Goal: Communication & Community: Ask a question

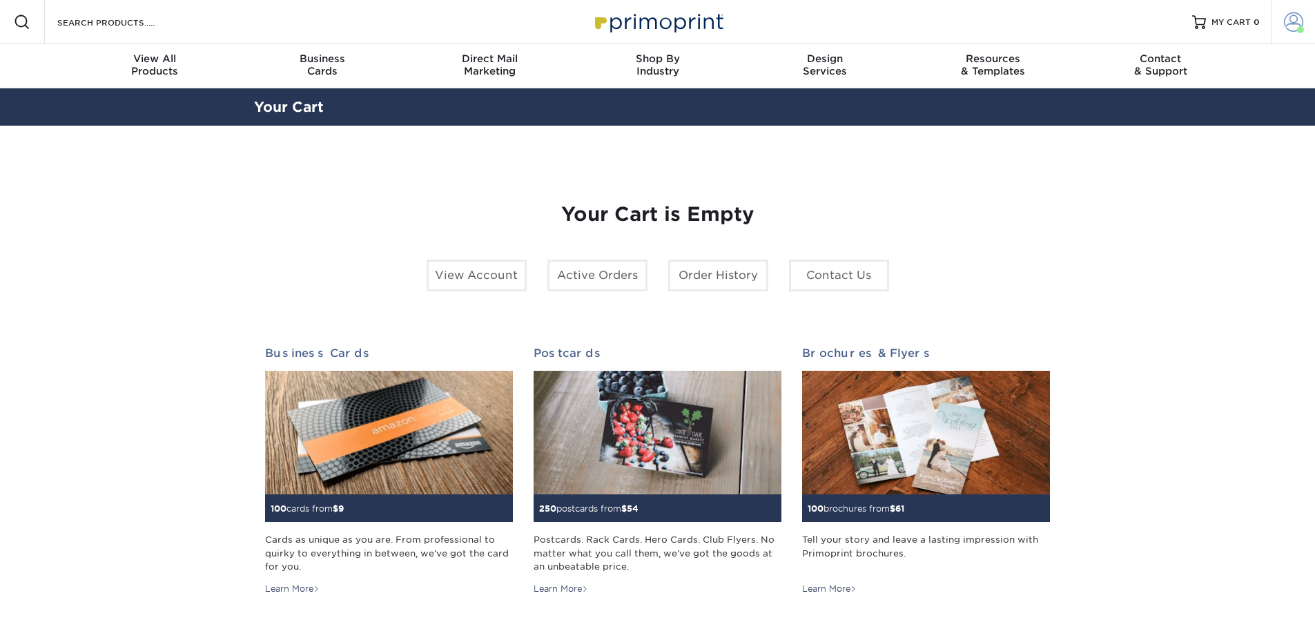
click at [1290, 21] on span at bounding box center [1293, 21] width 19 height 19
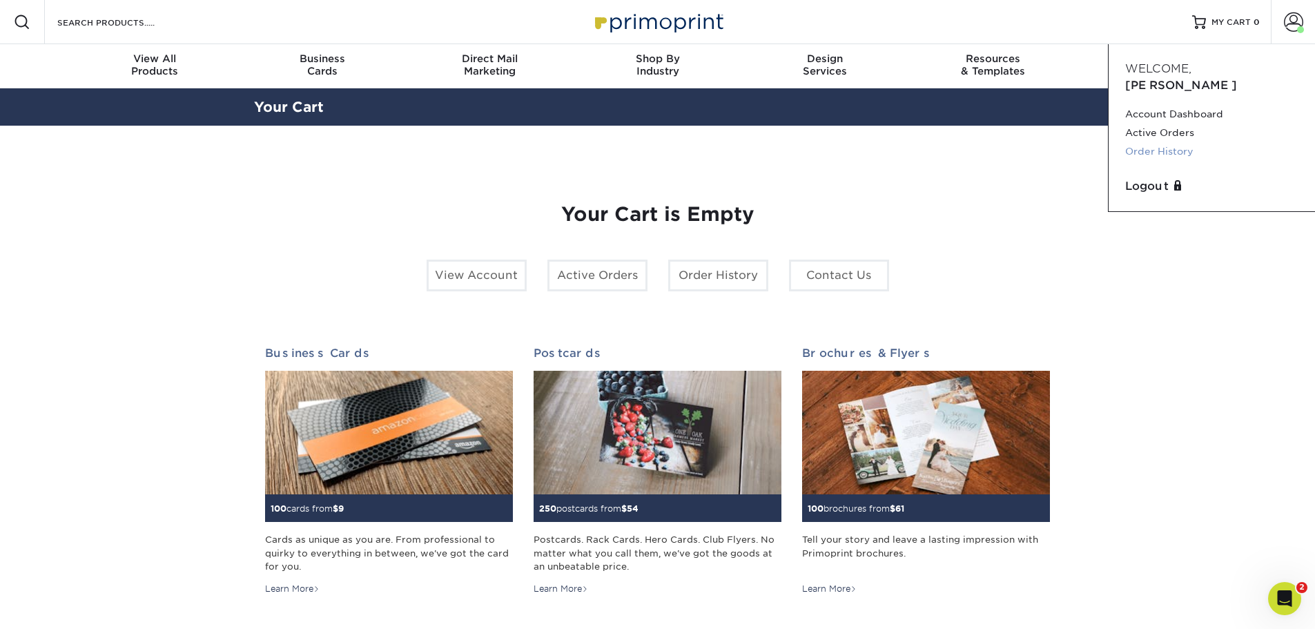
click at [1168, 142] on link "Order History" at bounding box center [1211, 151] width 173 height 19
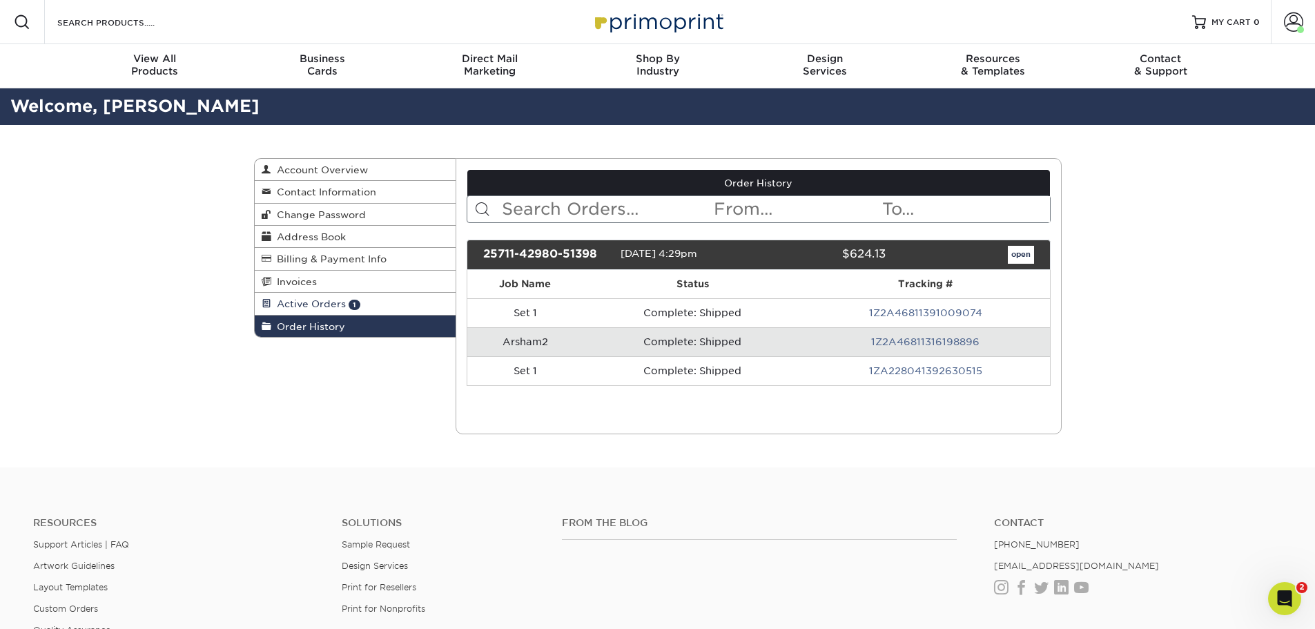
click at [337, 304] on span "Active Orders" at bounding box center [308, 303] width 75 height 11
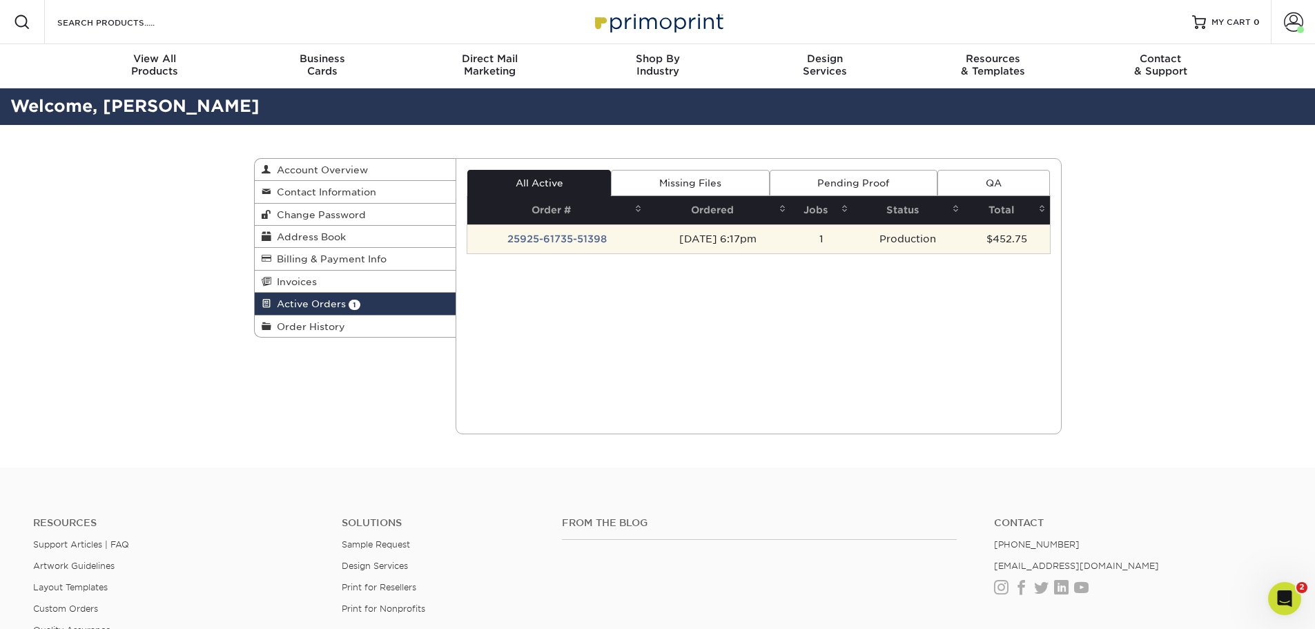
click at [574, 235] on td "25925-61735-51398" at bounding box center [556, 238] width 179 height 29
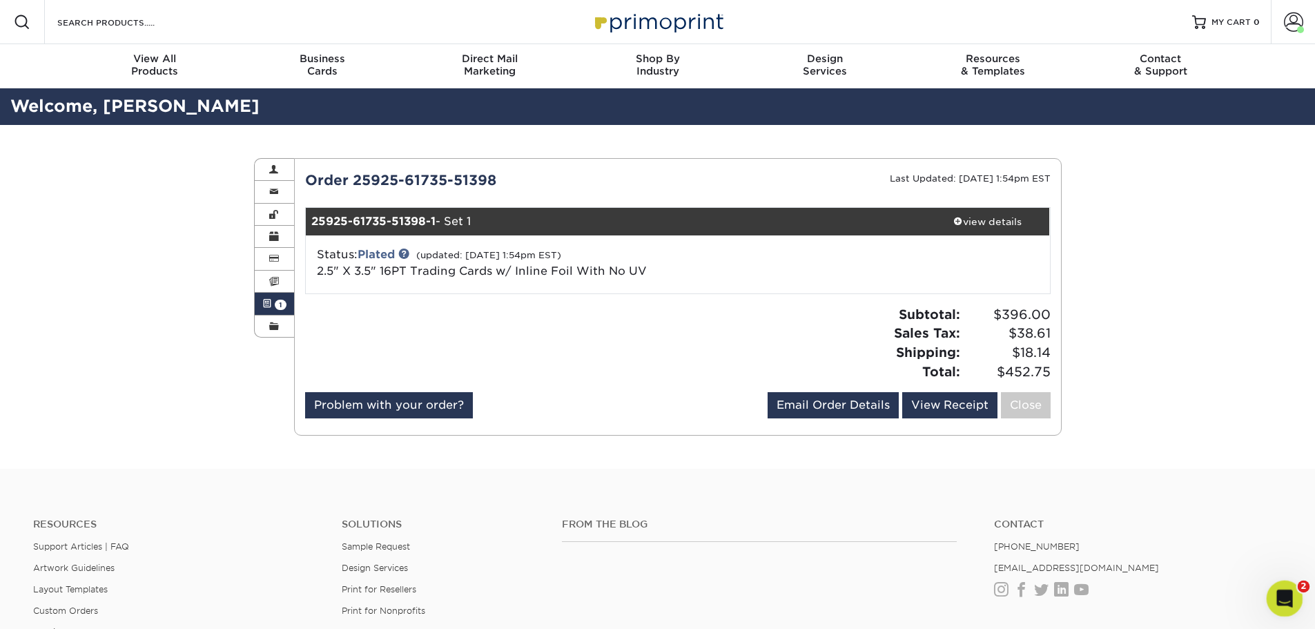
click at [1285, 597] on icon "Open Intercom Messenger" at bounding box center [1283, 597] width 23 height 23
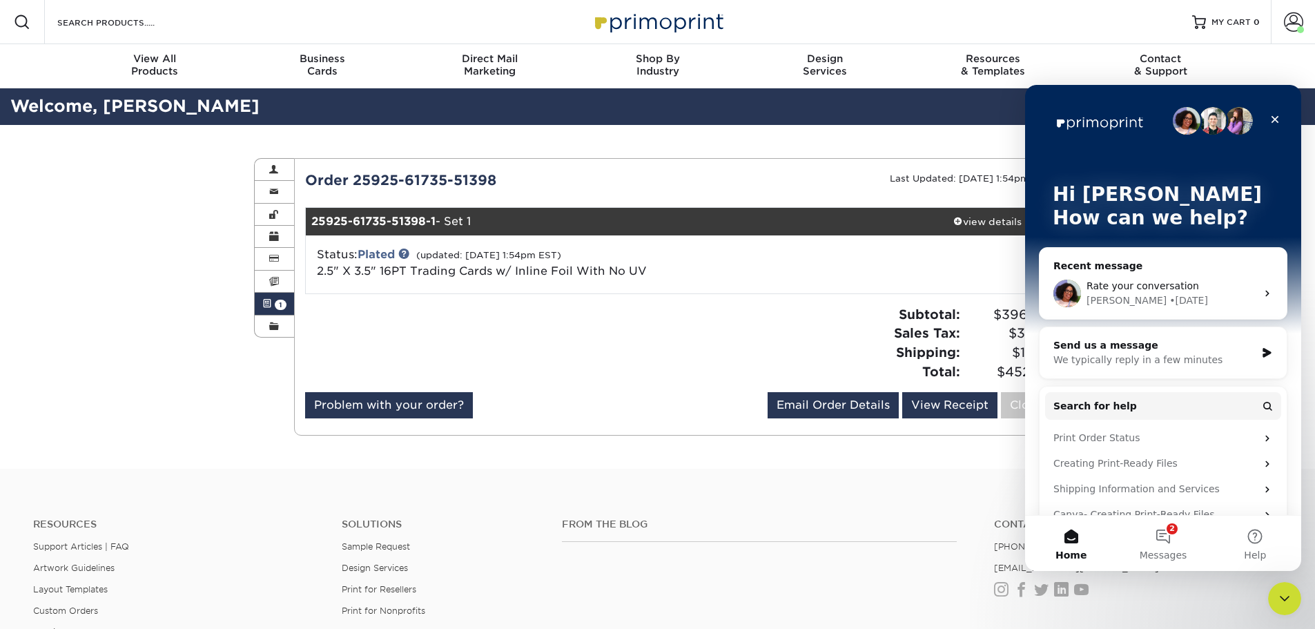
click at [1134, 277] on div "Rate your conversation [PERSON_NAME] • [DATE]" at bounding box center [1163, 293] width 247 height 51
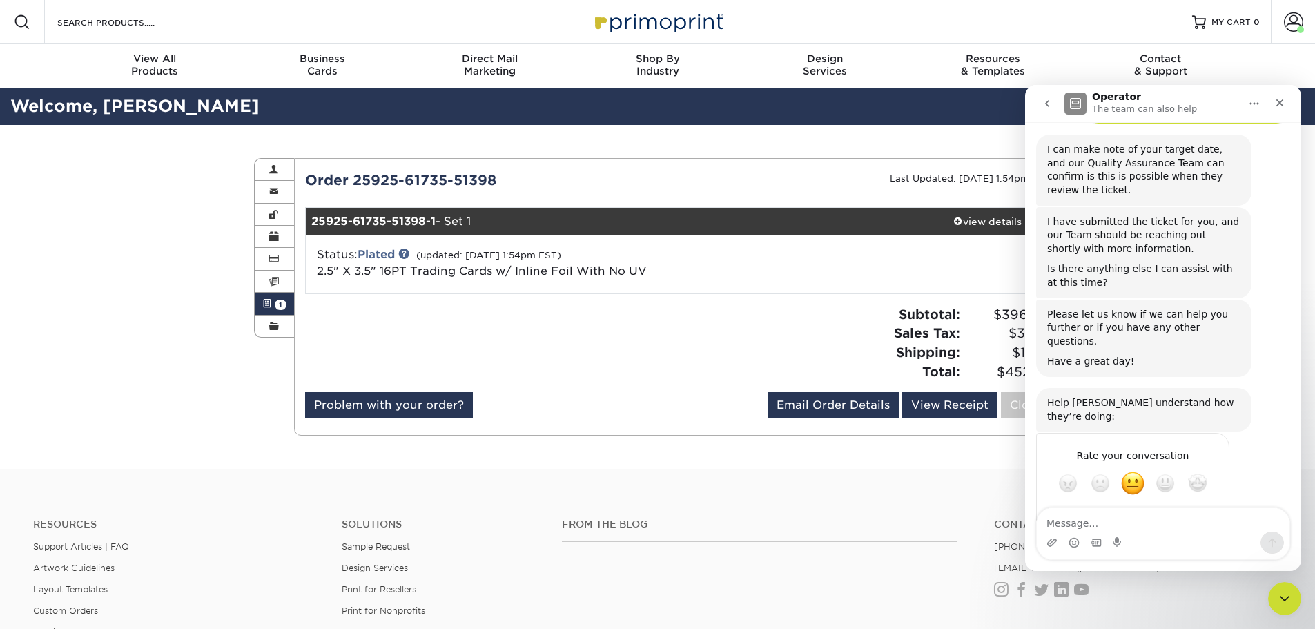
scroll to position [1228, 0]
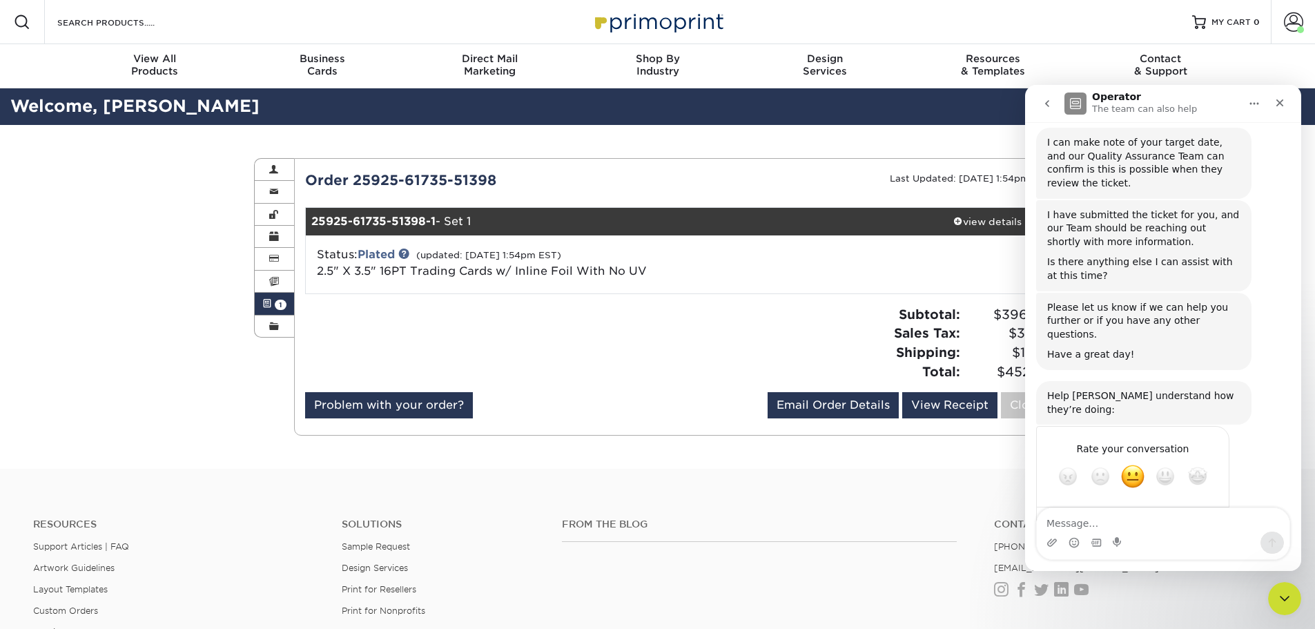
drag, startPoint x: 452, startPoint y: 197, endPoint x: 295, endPoint y: 178, distance: 157.8
click at [295, 178] on div "Order 25925-61735-51398" at bounding box center [486, 180] width 383 height 21
click at [1067, 519] on textarea "Message…" at bounding box center [1163, 519] width 253 height 23
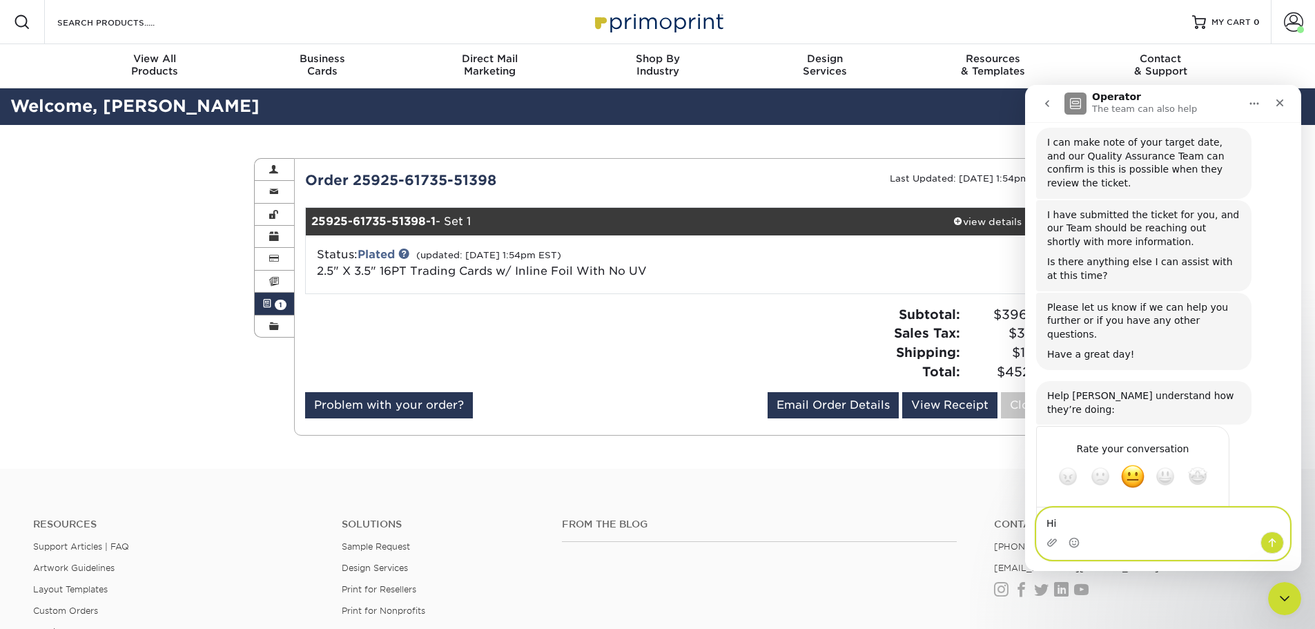
type textarea "H"
type textarea "I wanted to check is the reprint going to ship [DATE]?"
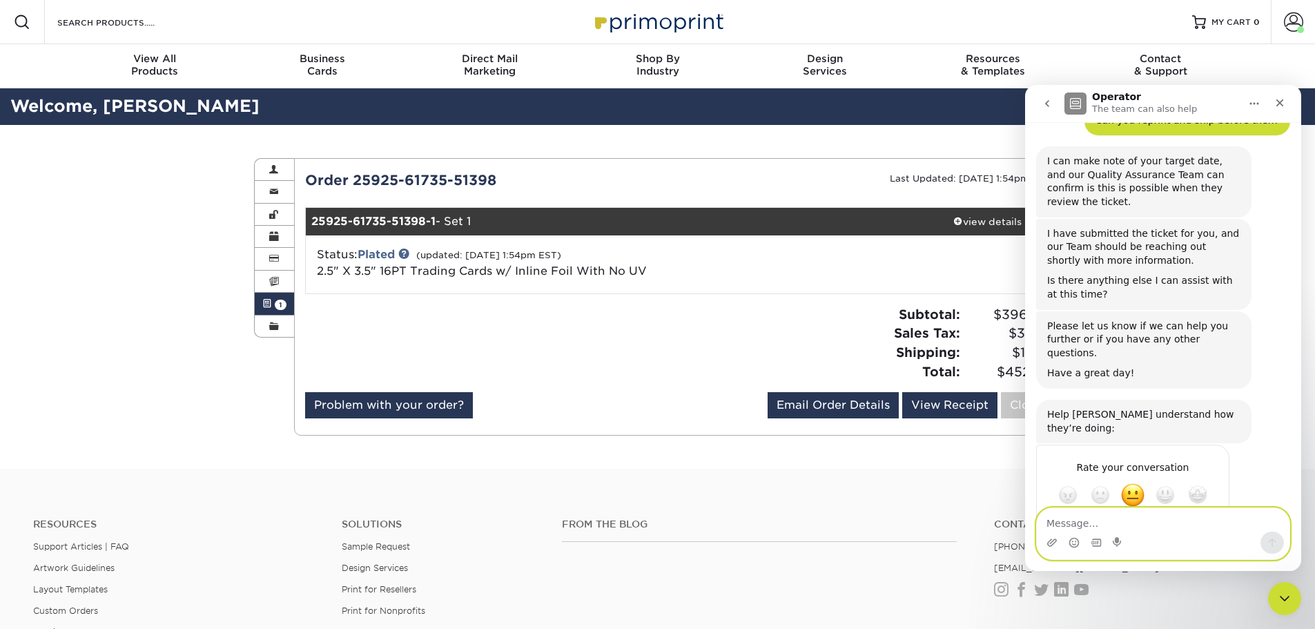
scroll to position [1319, 0]
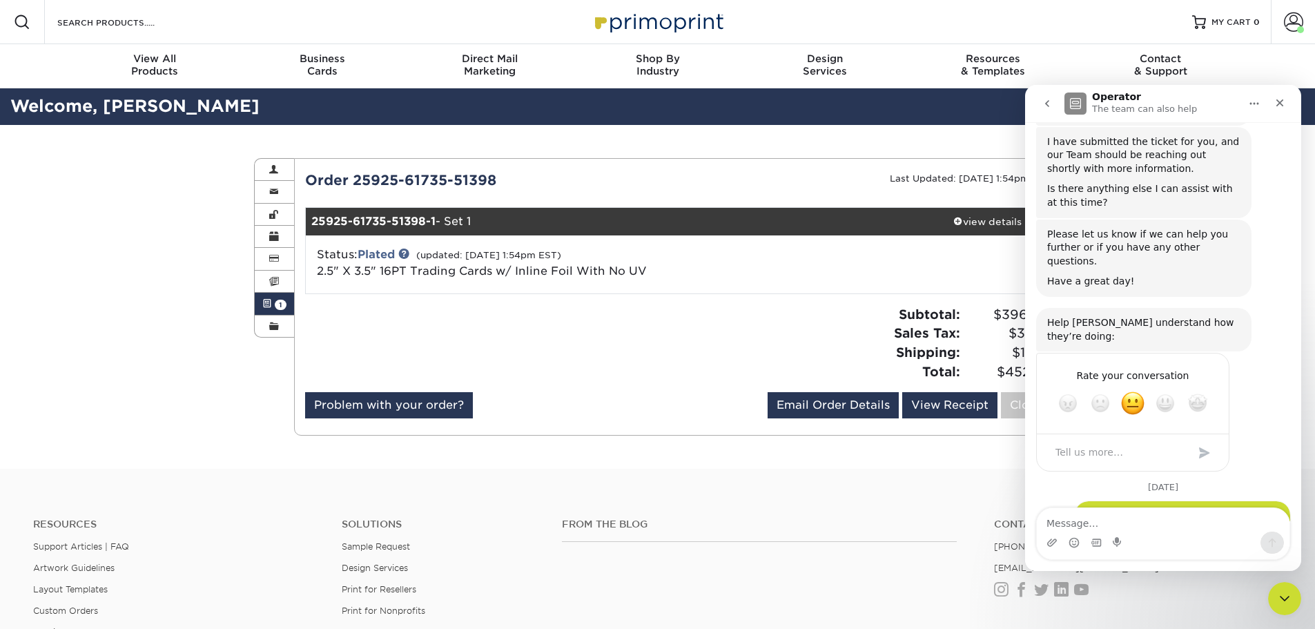
click at [510, 216] on div "25925-61735-51398-1 - Set 1" at bounding box center [616, 222] width 620 height 28
drag, startPoint x: 492, startPoint y: 185, endPoint x: 505, endPoint y: 180, distance: 14.2
click at [497, 183] on div "Order 25925-61735-51398" at bounding box center [486, 180] width 383 height 21
click at [541, 181] on div "Order 25925-61735-51398" at bounding box center [486, 180] width 383 height 21
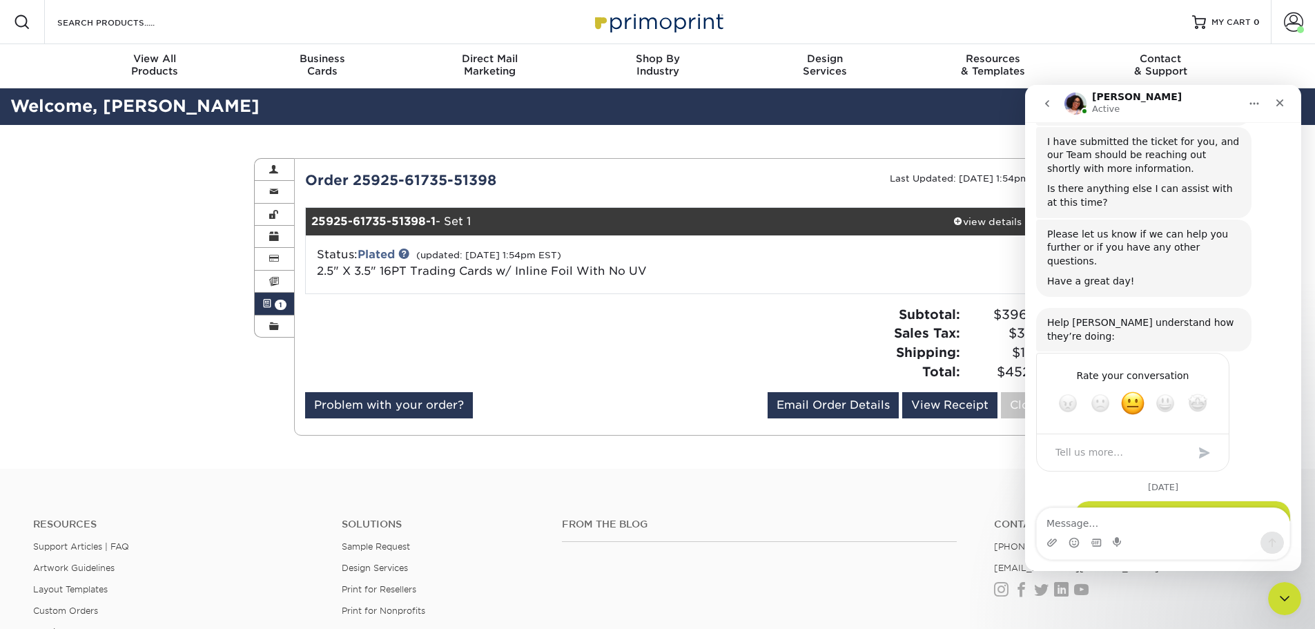
click at [469, 182] on div "Order 25925-61735-51398" at bounding box center [486, 180] width 383 height 21
copy div "Order 25925-61735-51398"
click at [1137, 529] on textarea "Message…" at bounding box center [1163, 519] width 253 height 23
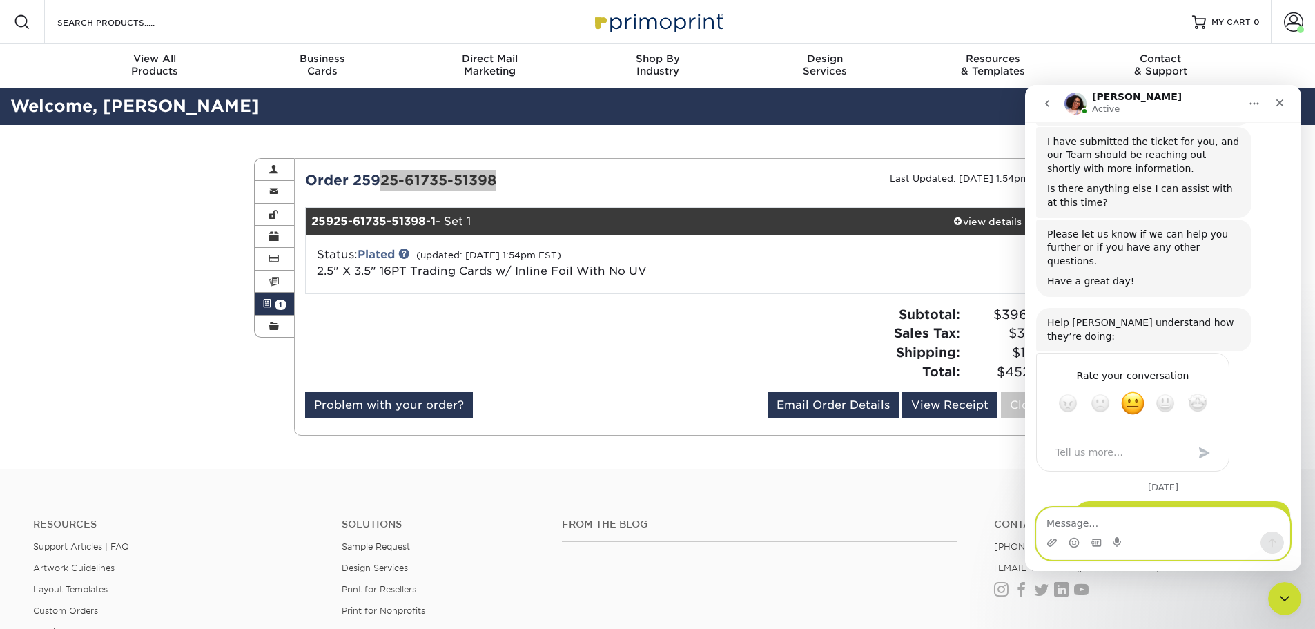
paste textarea "Order 25925-61735-51398"
type textarea "Order 25925-61735-51398"
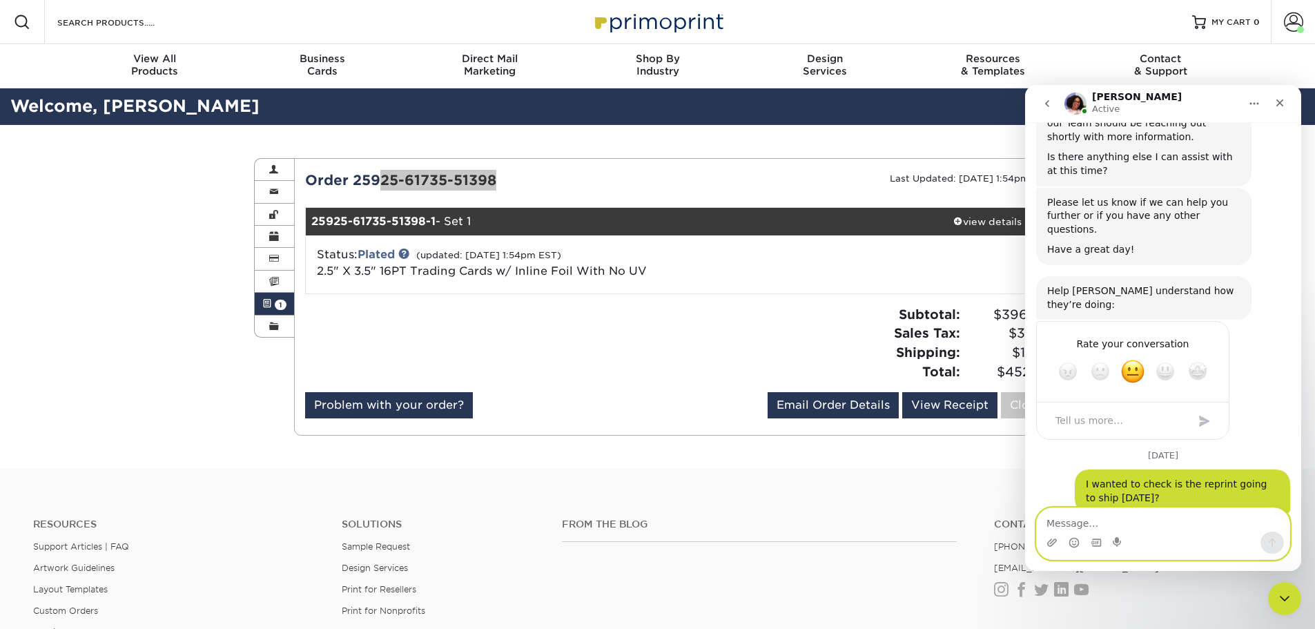
scroll to position [1364, 0]
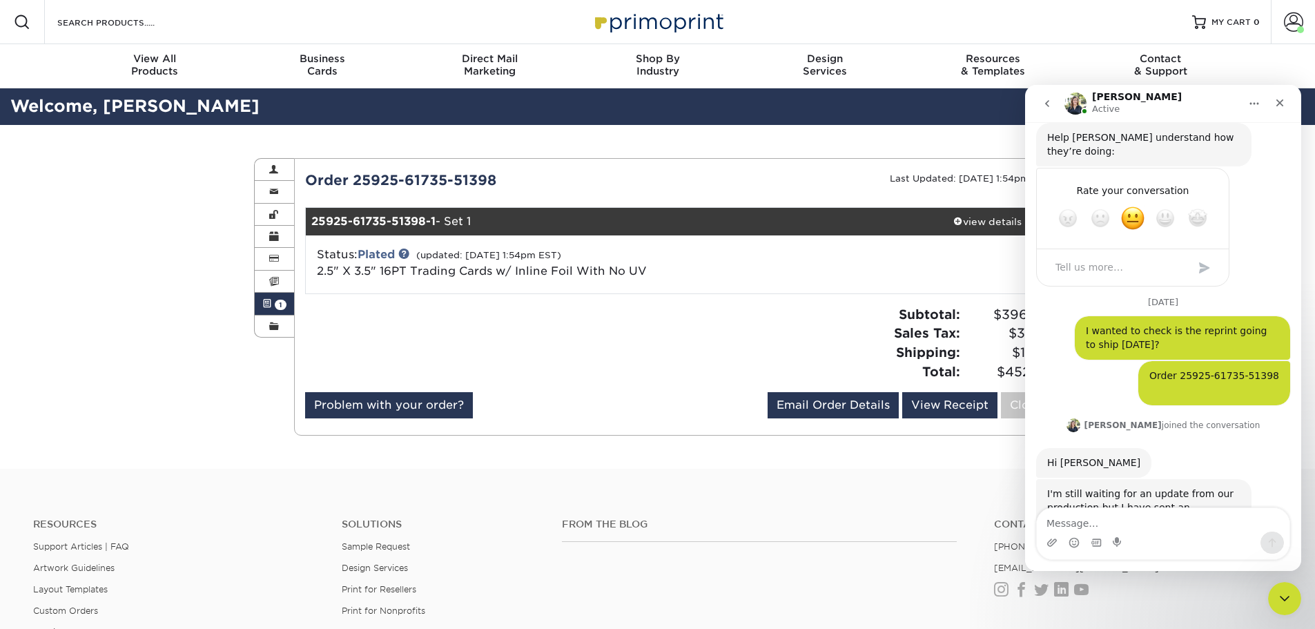
scroll to position [1550, 0]
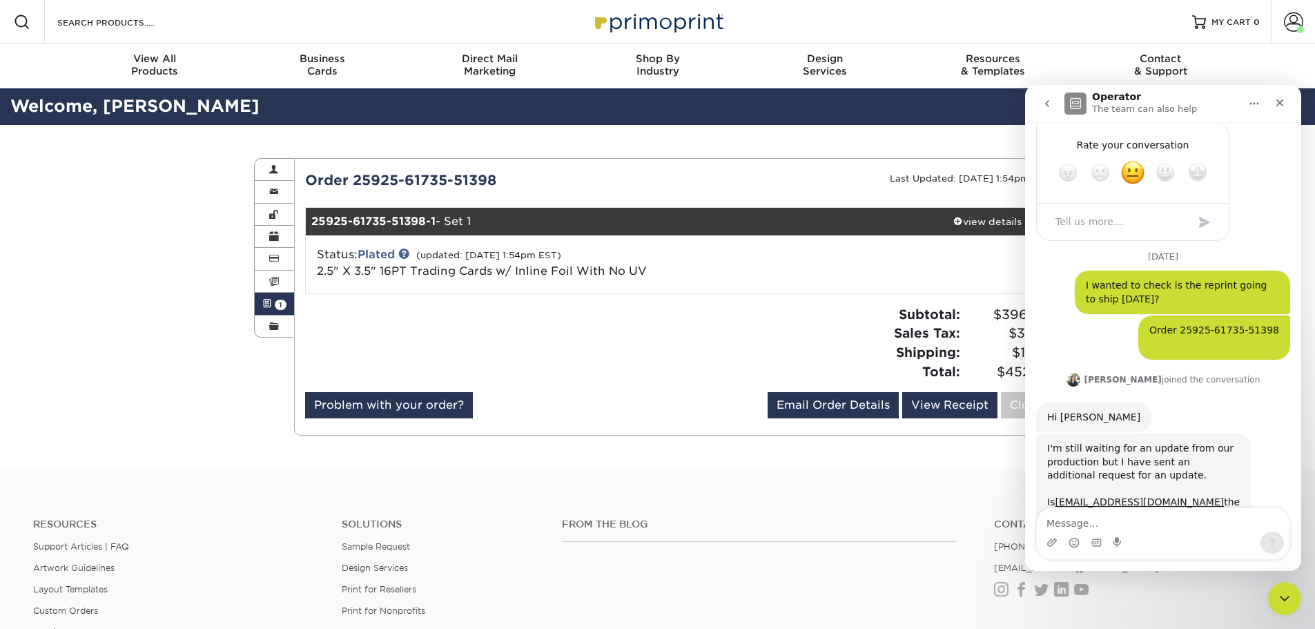
click at [1196, 507] on div "Intercom messenger" at bounding box center [1163, 533] width 254 height 52
click at [1194, 526] on textarea "Message…" at bounding box center [1163, 519] width 253 height 23
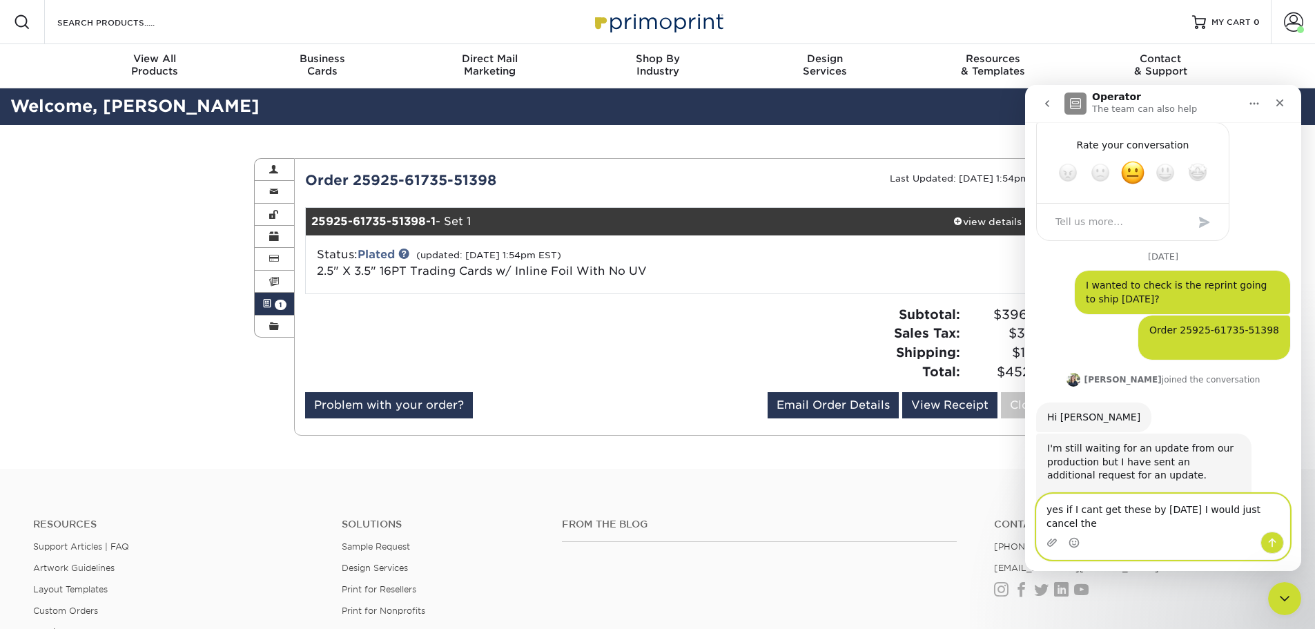
scroll to position [1564, 0]
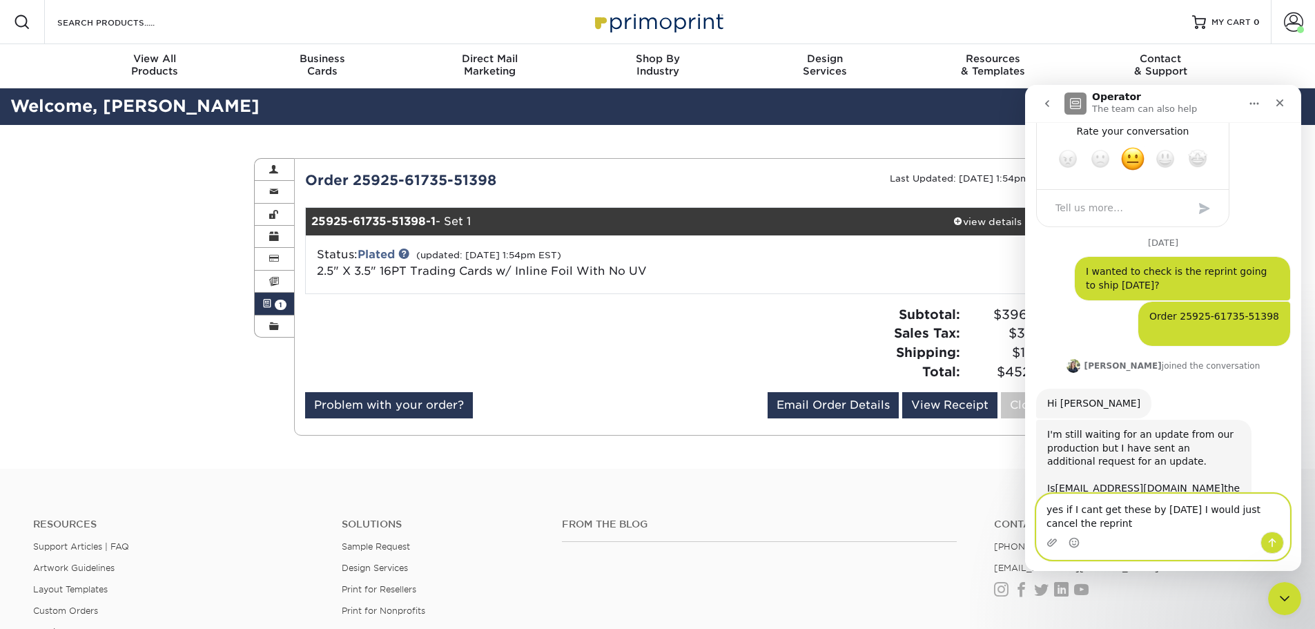
type textarea "yes if I cant get these by [DATE] I would just cancel the reprint"
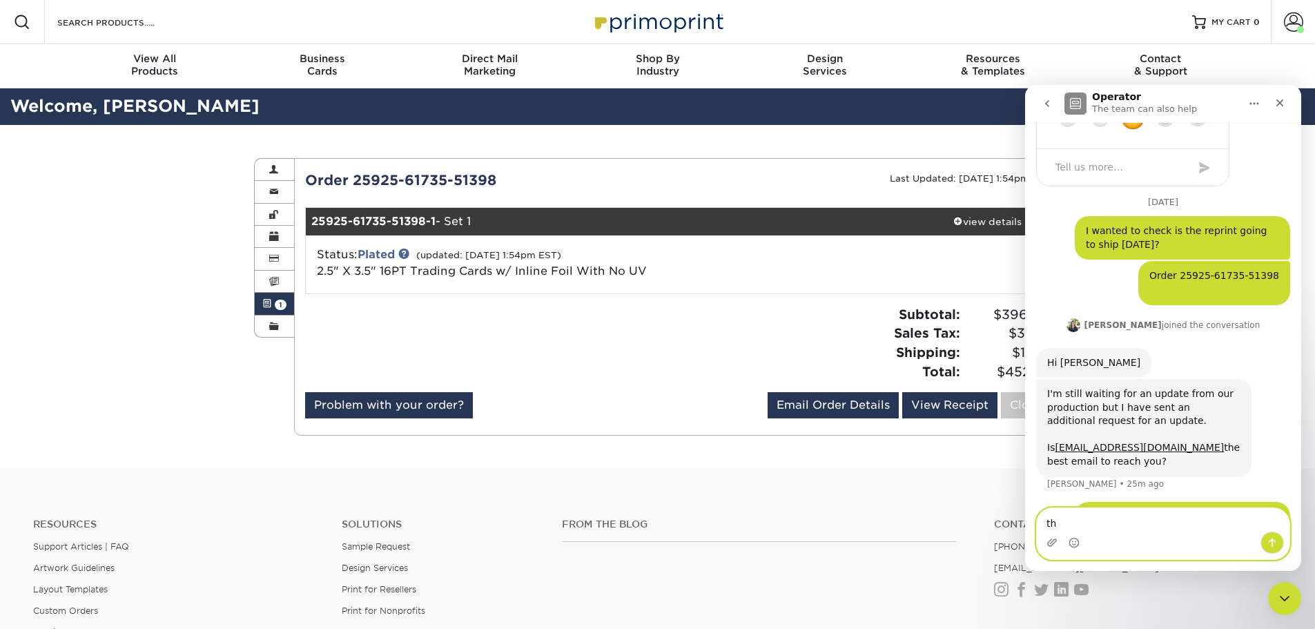
type textarea "t"
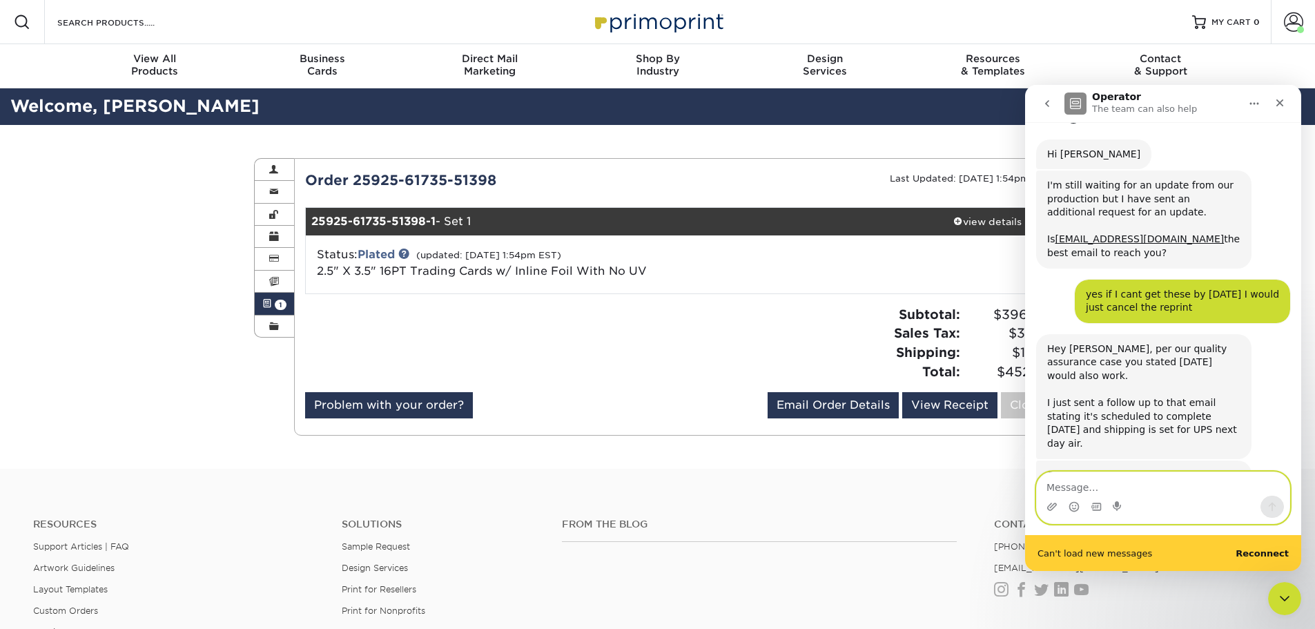
scroll to position [1849, 0]
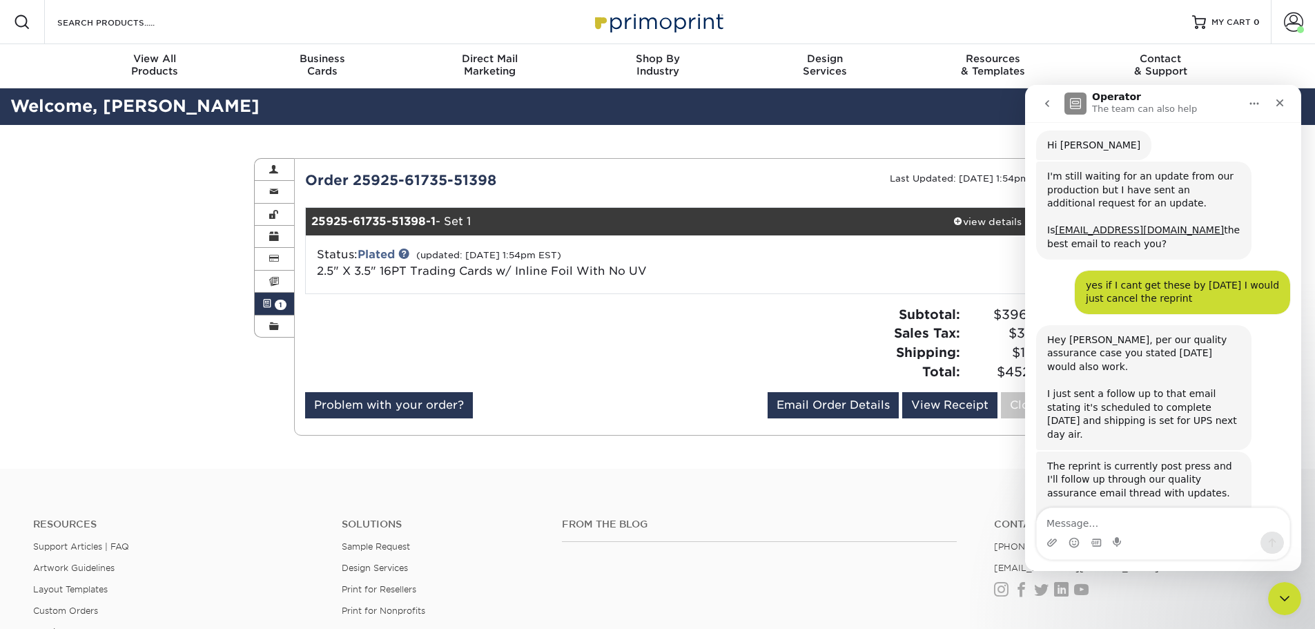
click at [1132, 481] on div "The reprint is currently post press and I'll follow up through our quality assu…" at bounding box center [1163, 523] width 254 height 142
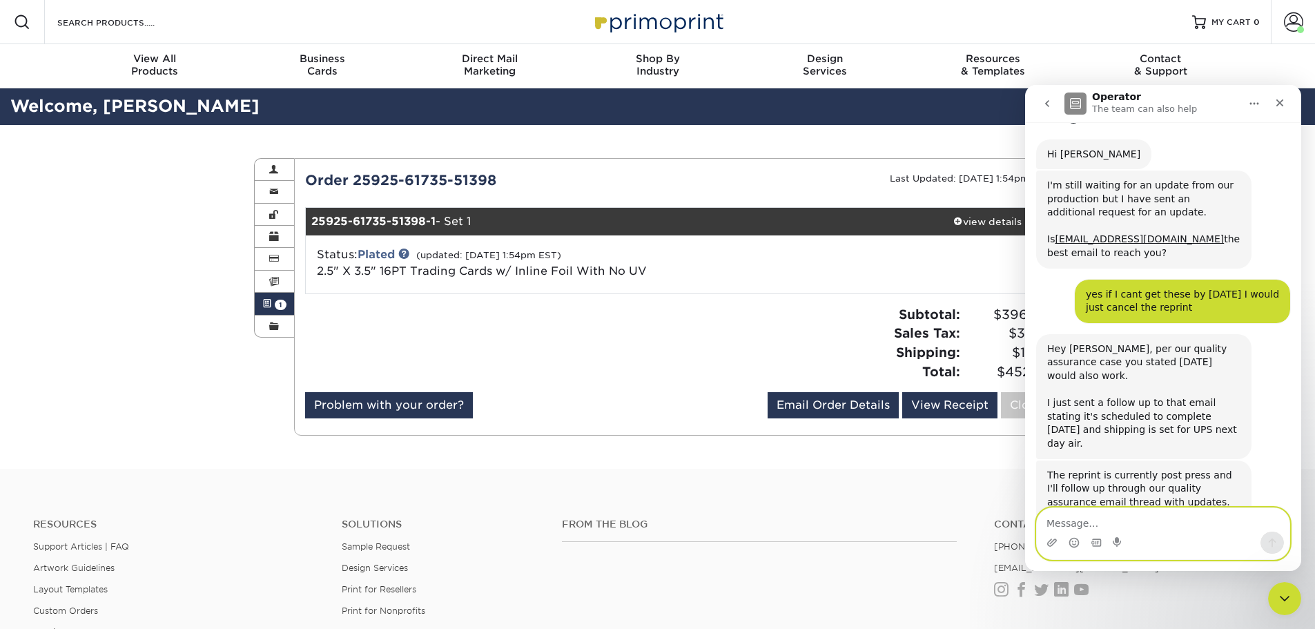
click at [1132, 523] on textarea "Message…" at bounding box center [1163, 519] width 253 height 23
type textarea "g"
type textarea "Is there a way i can pay for [DATE] delivery?"
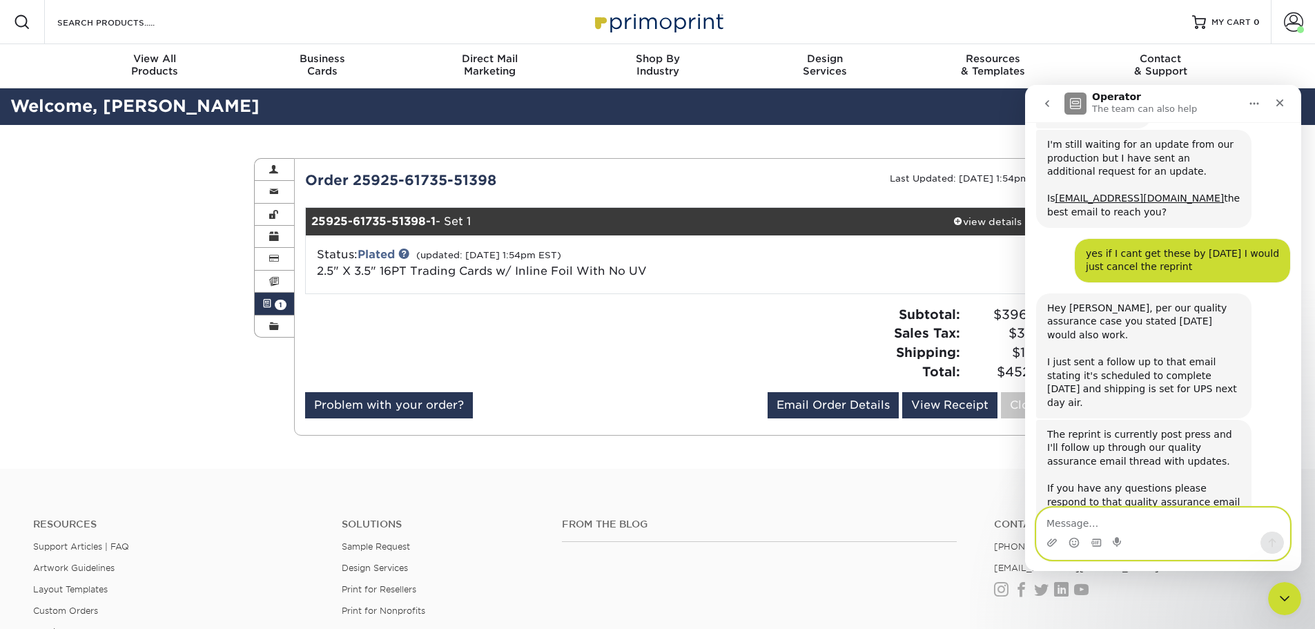
click at [1165, 517] on textarea "Message…" at bounding box center [1163, 519] width 253 height 23
type textarea "N"
type textarea "R"
type textarea "E"
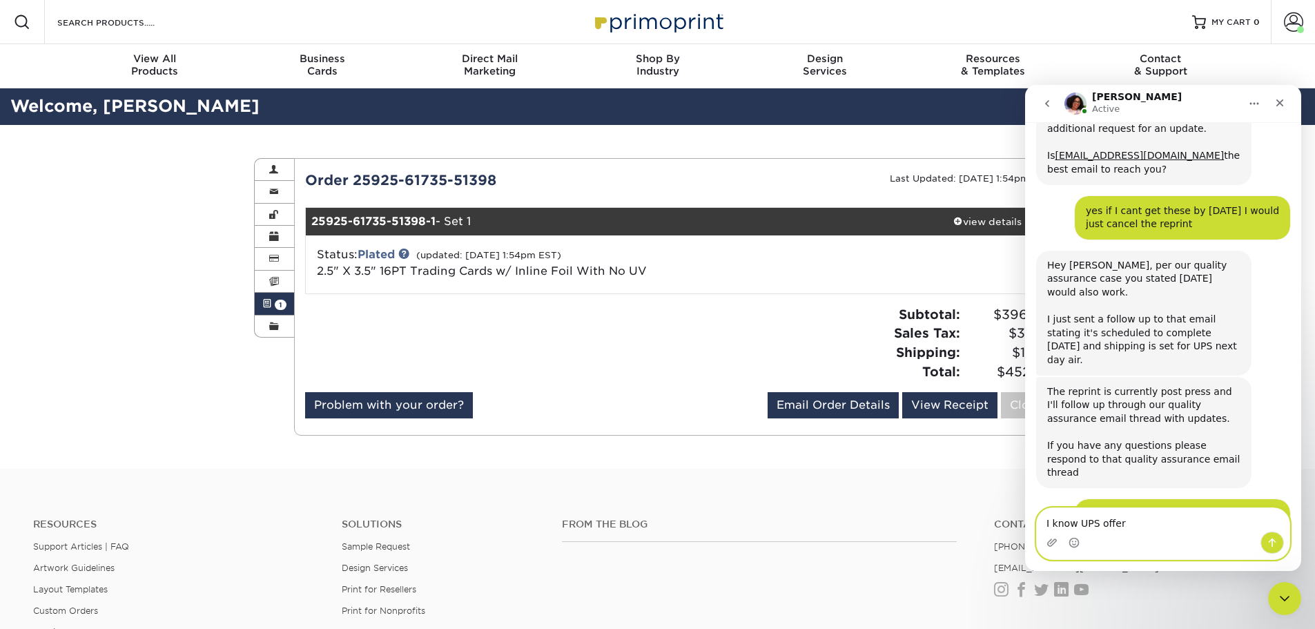
scroll to position [1895, 0]
type textarea "I know UPS offers"
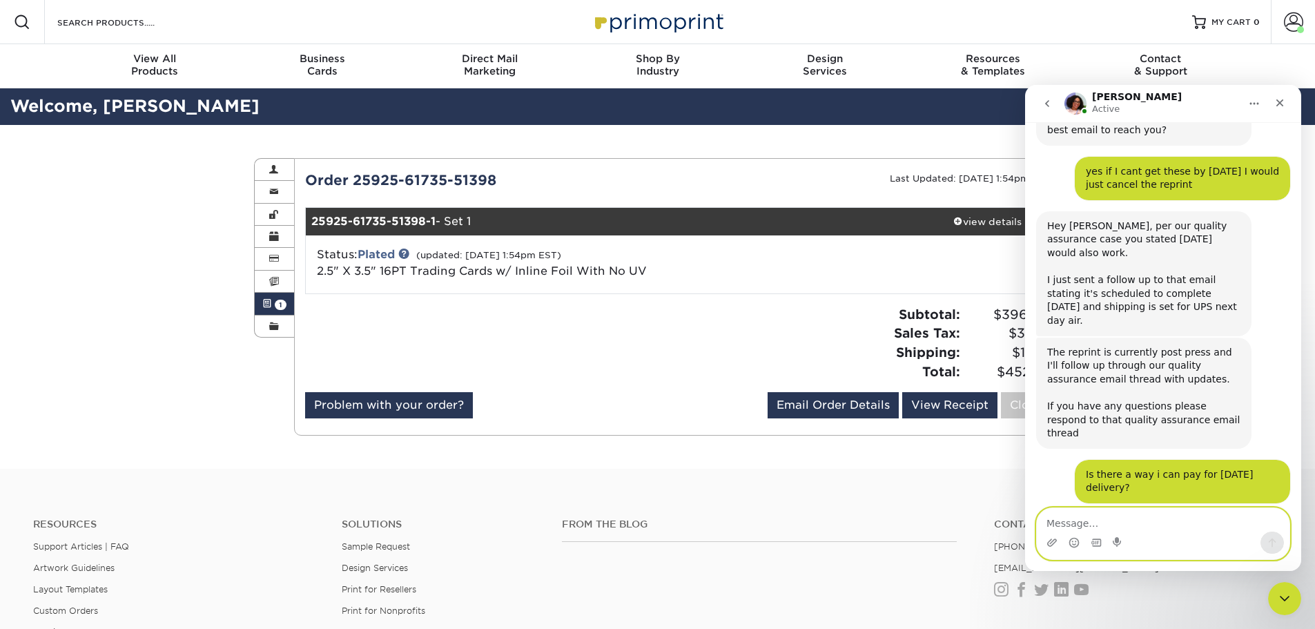
scroll to position [1989, 0]
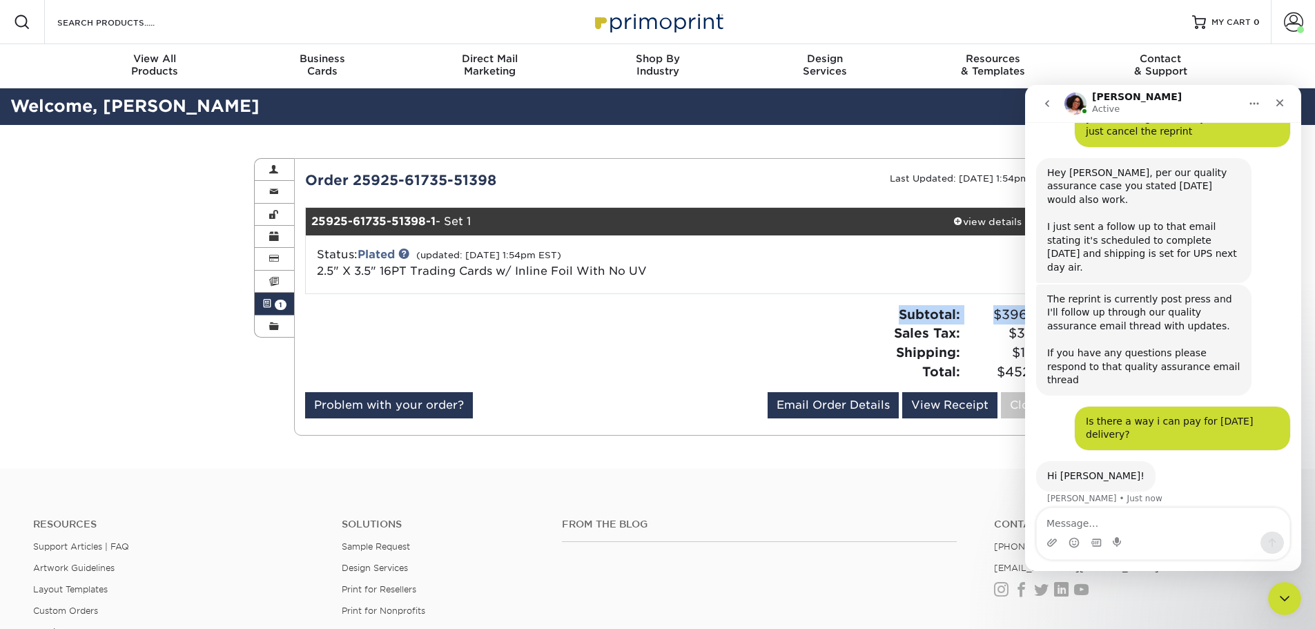
click at [703, 327] on div "Subtotal: $396.00 Sales Tax: $38.61 Shipping: $18.14 Total: $452.75" at bounding box center [869, 343] width 383 height 76
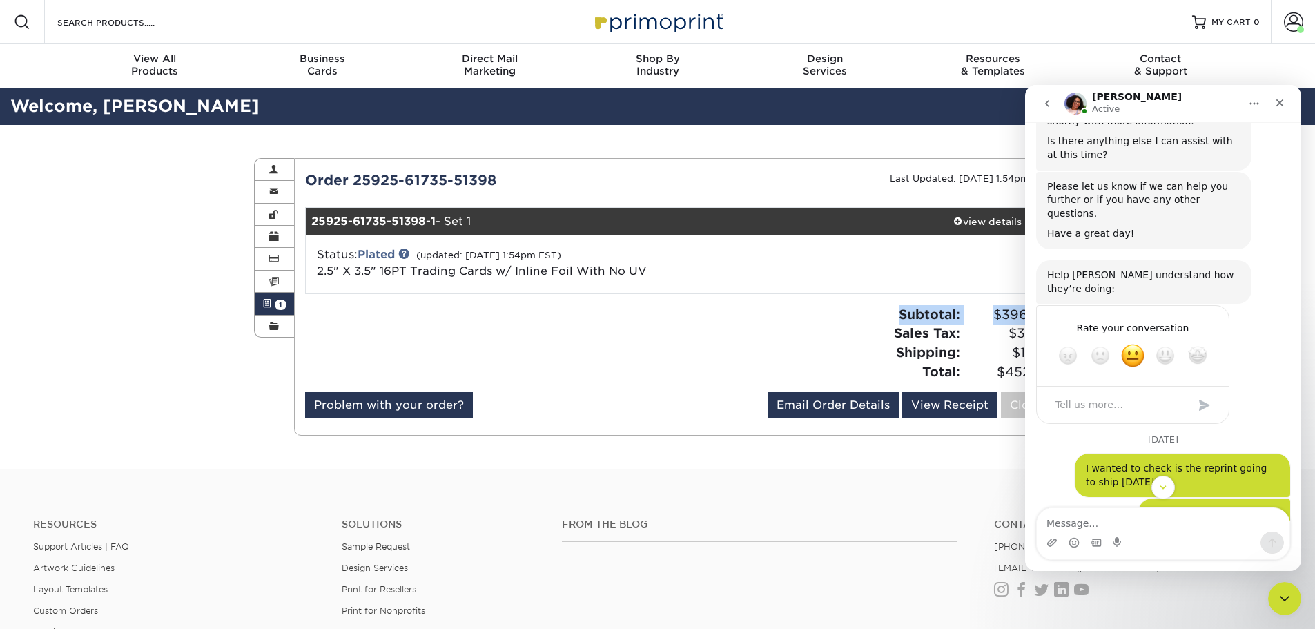
scroll to position [1272, 0]
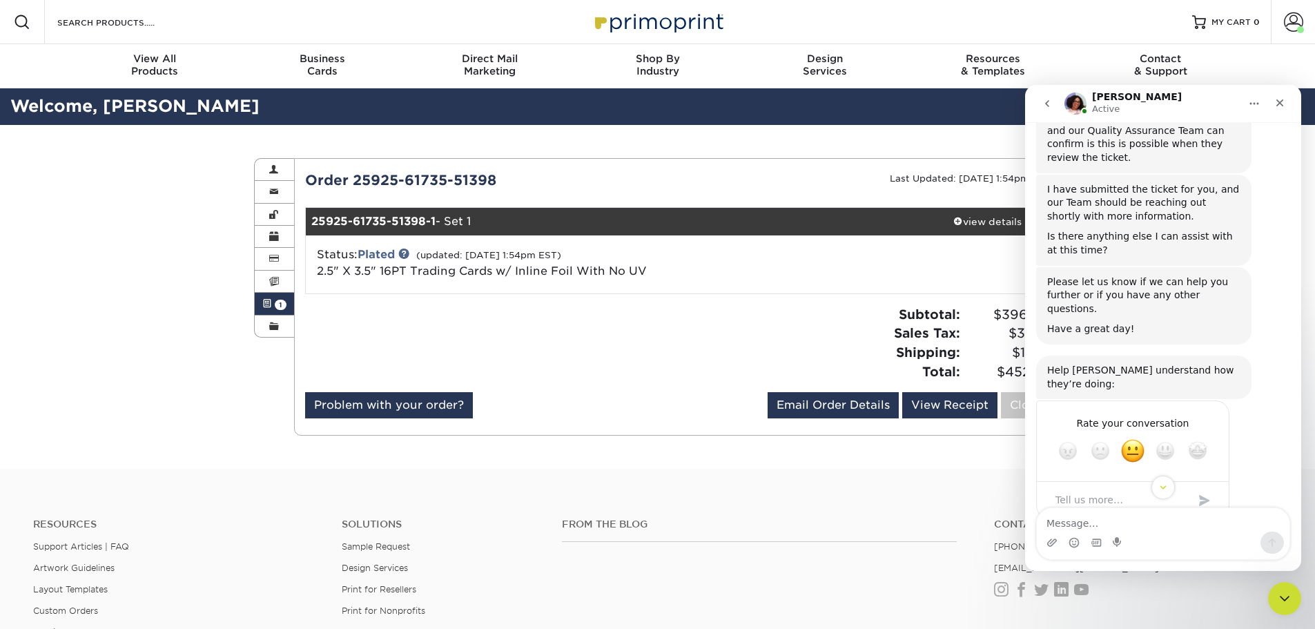
click at [628, 393] on div "Problem with your order? Email Order Details [EMAIL_ADDRESS][DOMAIN_NAME] Send …" at bounding box center [678, 408] width 746 height 32
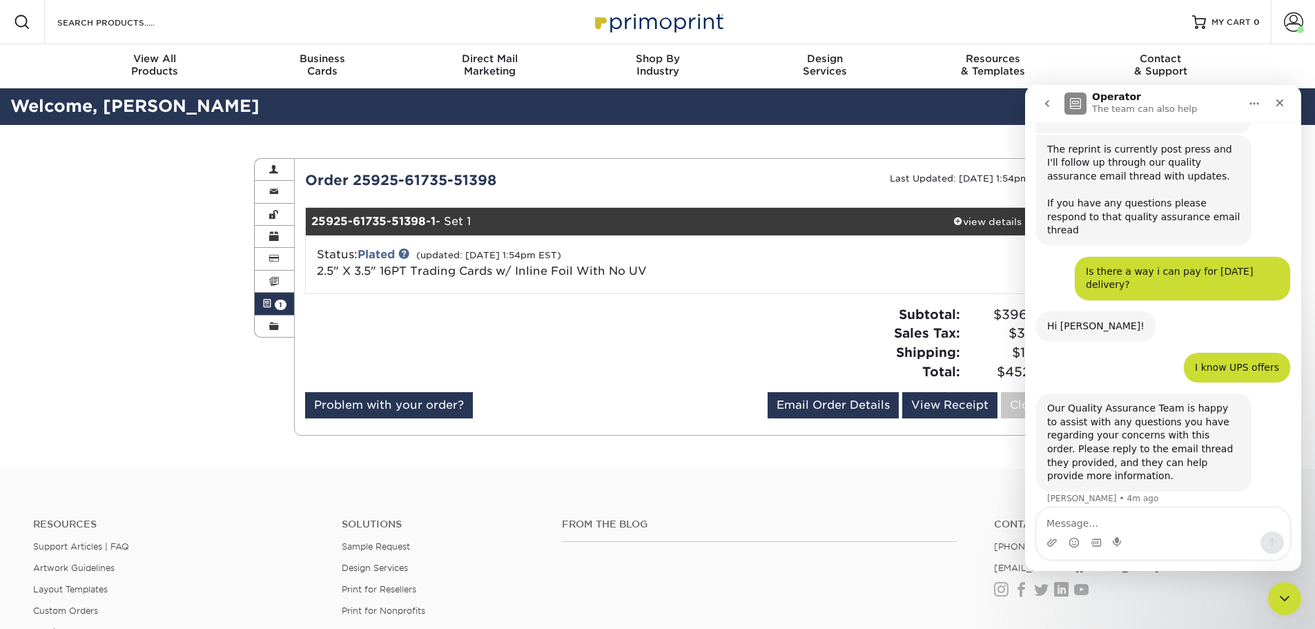
scroll to position [2158, 0]
